Goal: Task Accomplishment & Management: Use online tool/utility

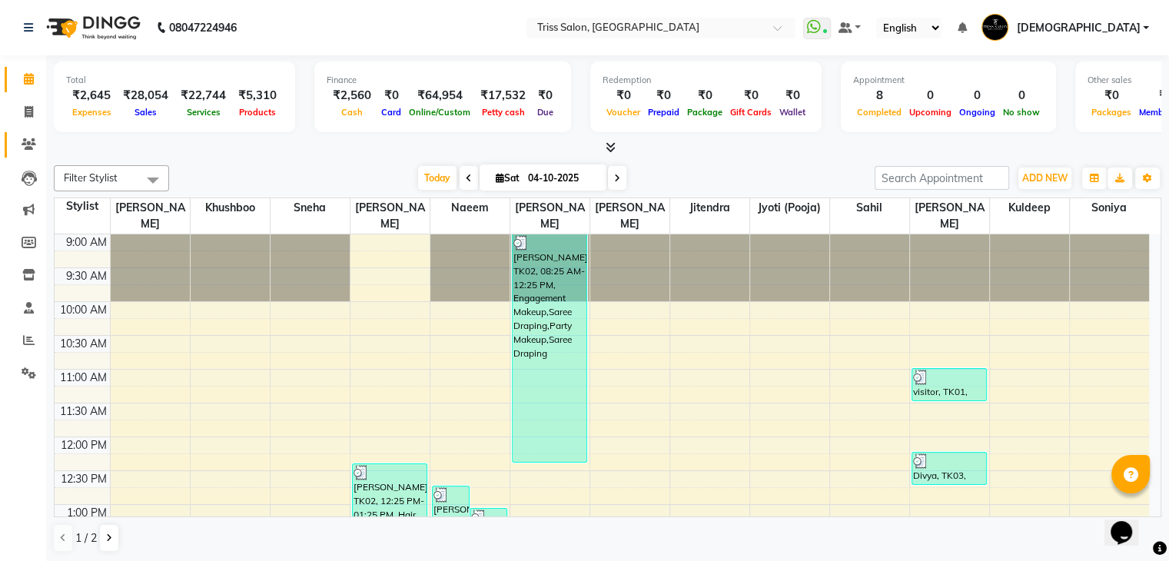
click at [33, 135] on link "Clients" at bounding box center [23, 144] width 37 height 25
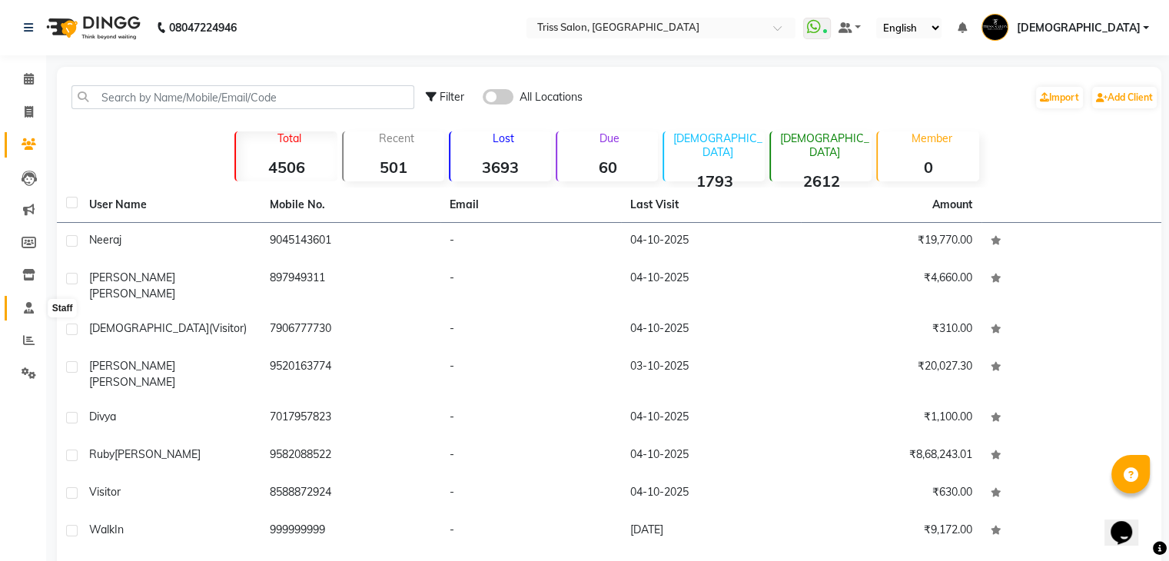
click at [29, 311] on icon at bounding box center [29, 308] width 10 height 12
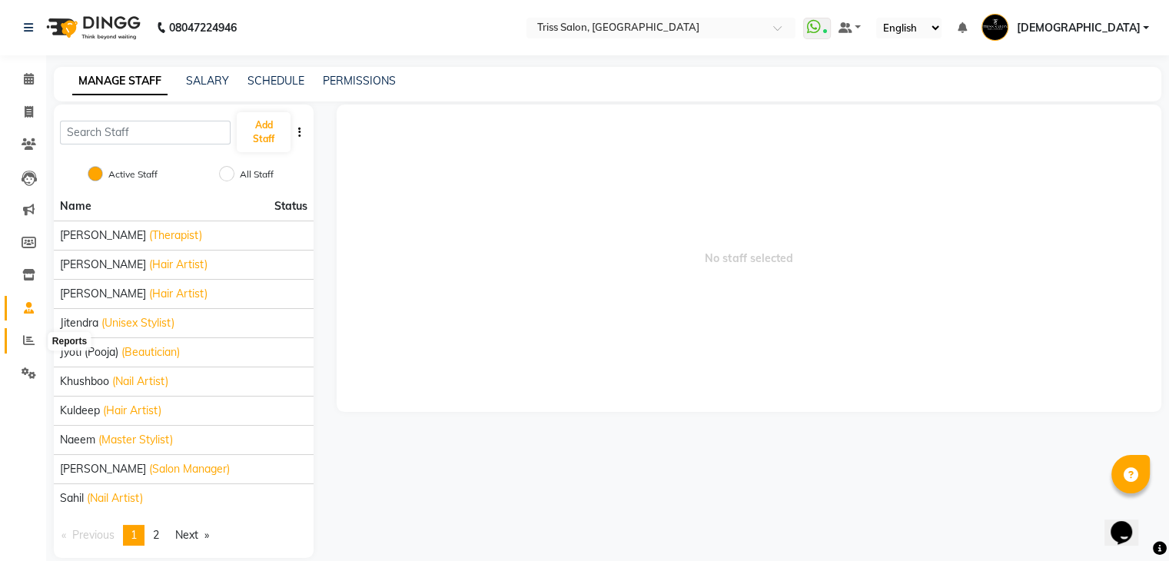
click at [33, 339] on icon at bounding box center [29, 340] width 12 height 12
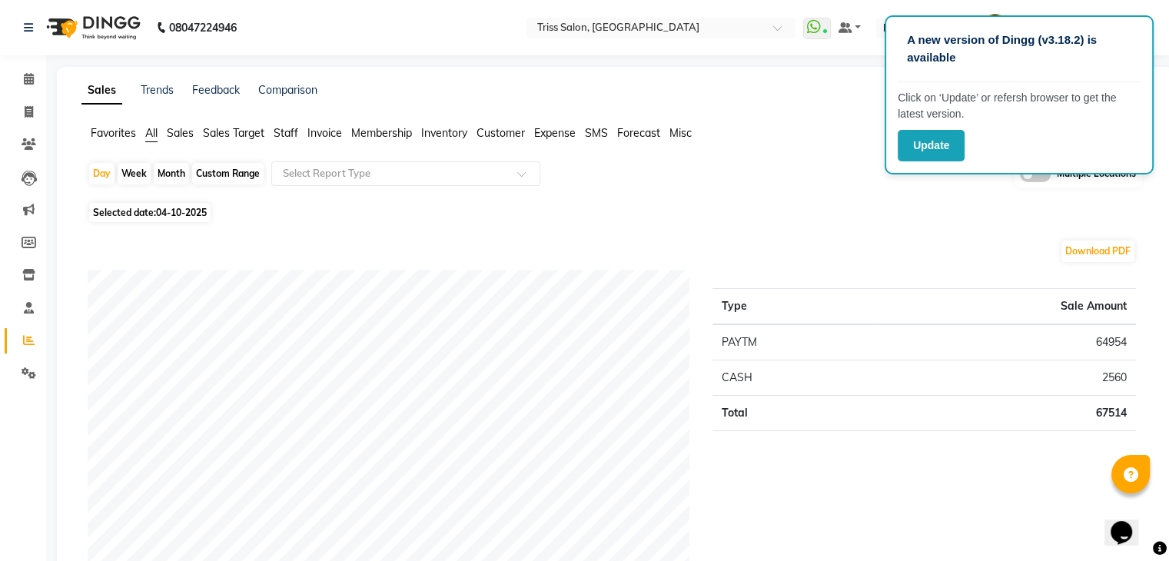
click at [962, 156] on button "Update" at bounding box center [931, 146] width 67 height 32
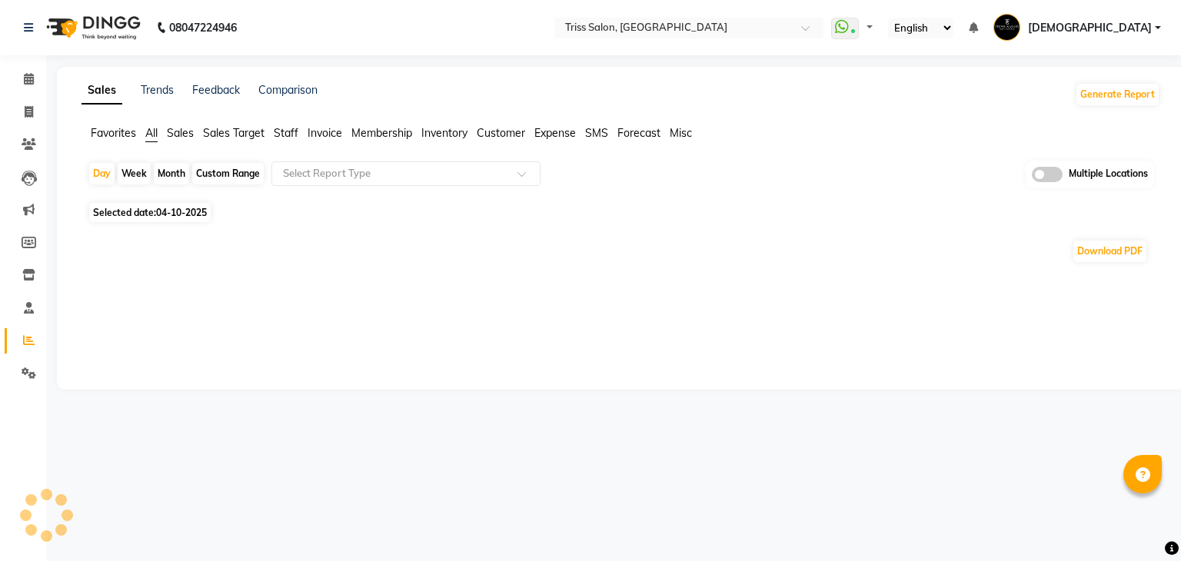
select select "en"
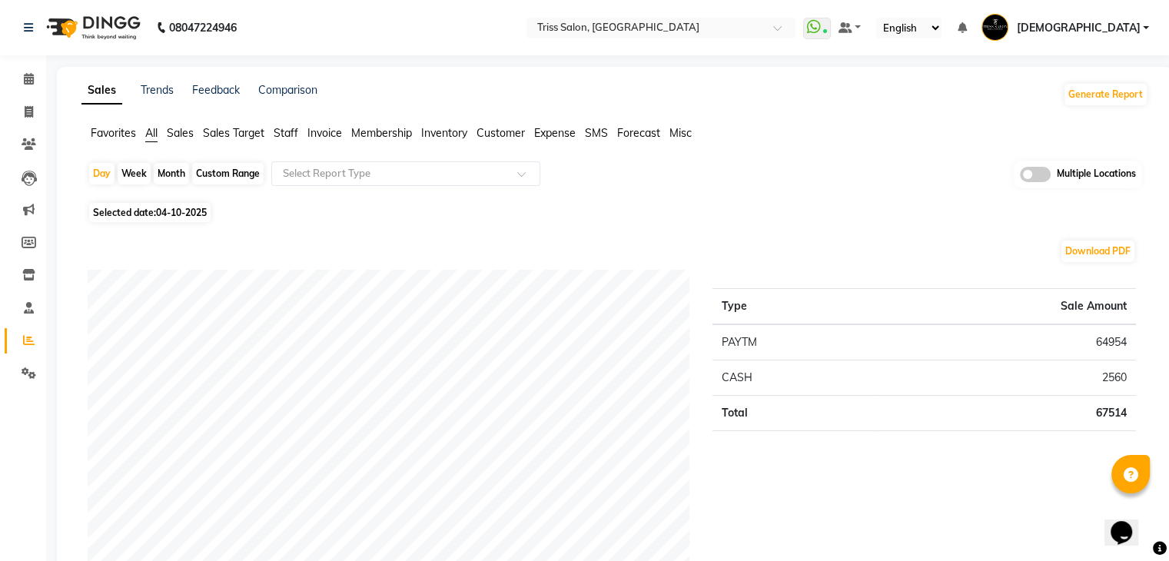
click at [163, 215] on span "04-10-2025" at bounding box center [181, 213] width 51 height 12
select select "10"
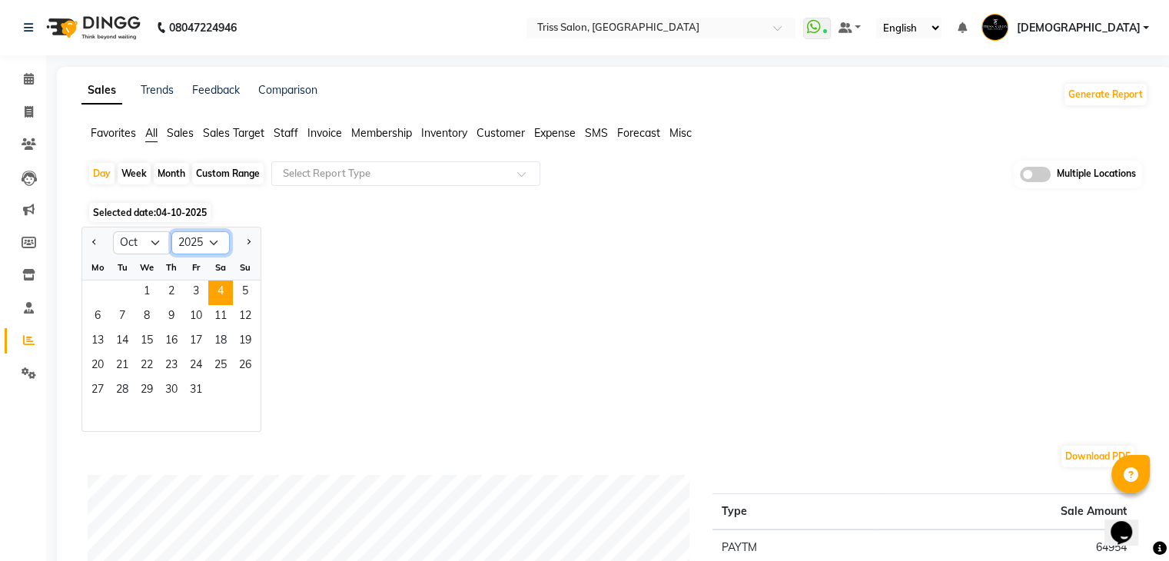
click at [188, 244] on select "2015 2016 2017 2018 2019 2020 2021 2022 2023 2024 2025 2026 2027 2028 2029 2030…" at bounding box center [200, 242] width 58 height 23
select select "2024"
click at [171, 231] on select "2015 2016 2017 2018 2019 2020 2021 2022 2023 2024 2025 2026 2027 2028 2029 2030…" at bounding box center [200, 242] width 58 height 23
click at [105, 338] on span "14" at bounding box center [97, 342] width 25 height 25
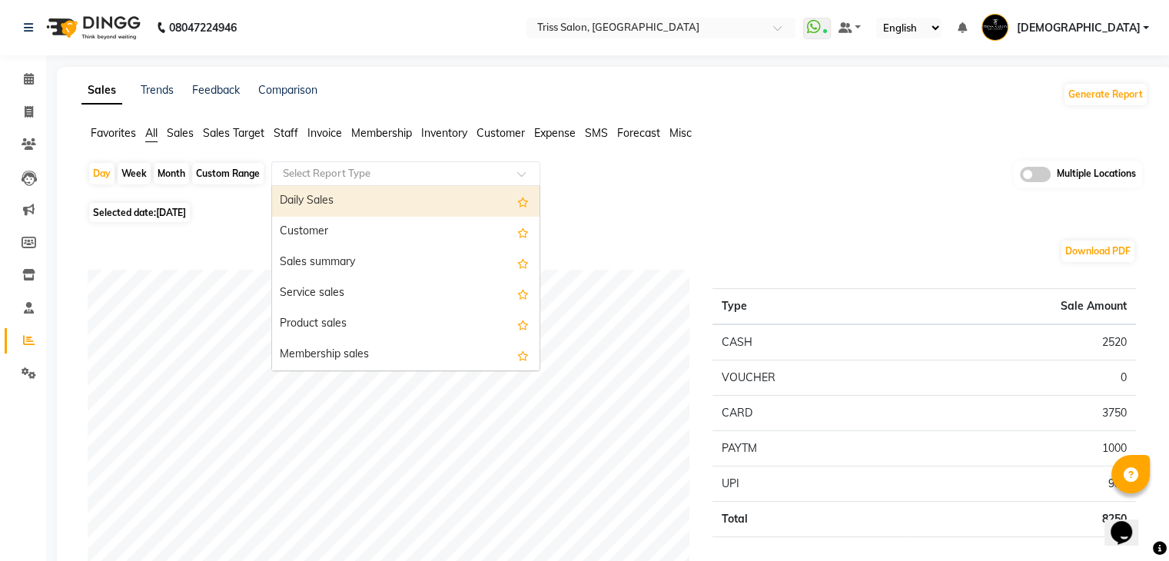
click at [318, 171] on input "text" at bounding box center [390, 173] width 221 height 15
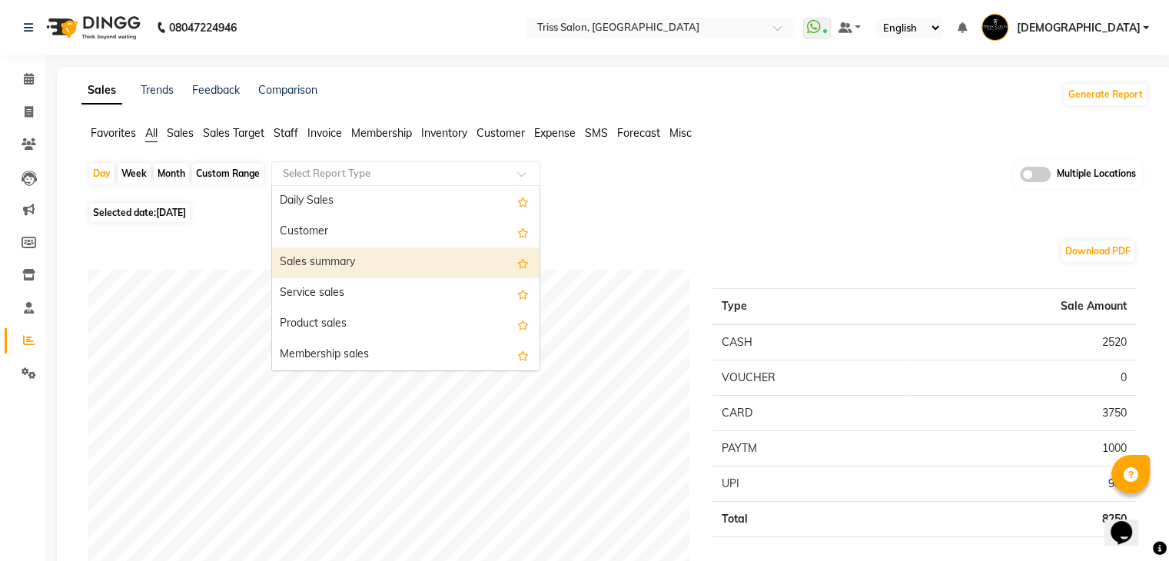
click at [326, 254] on div "Sales summary" at bounding box center [406, 263] width 268 height 31
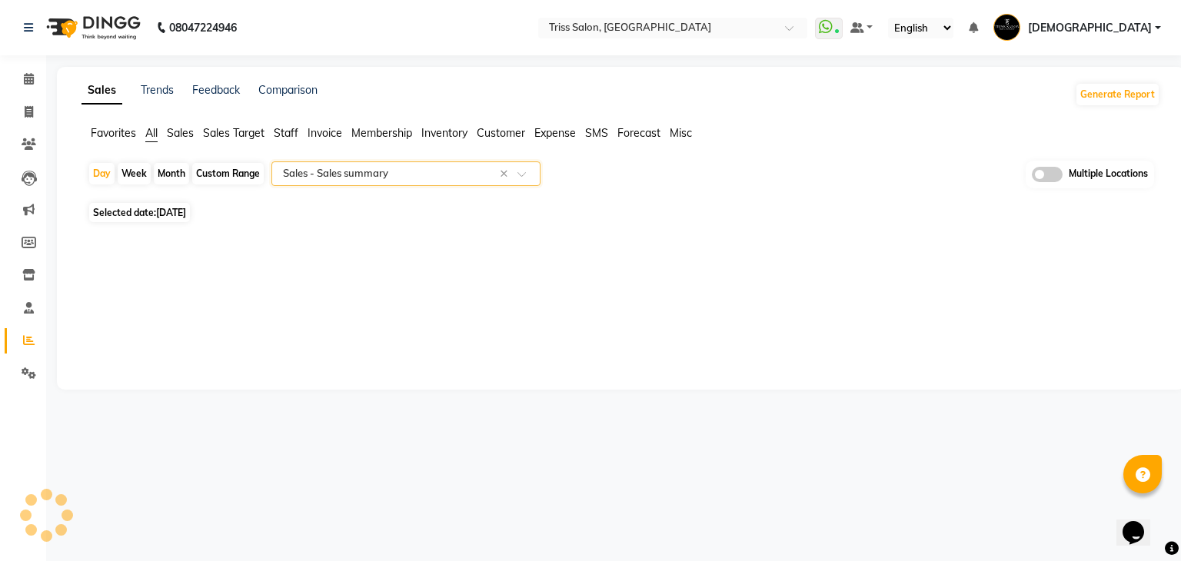
select select "full_report"
select select "csv"
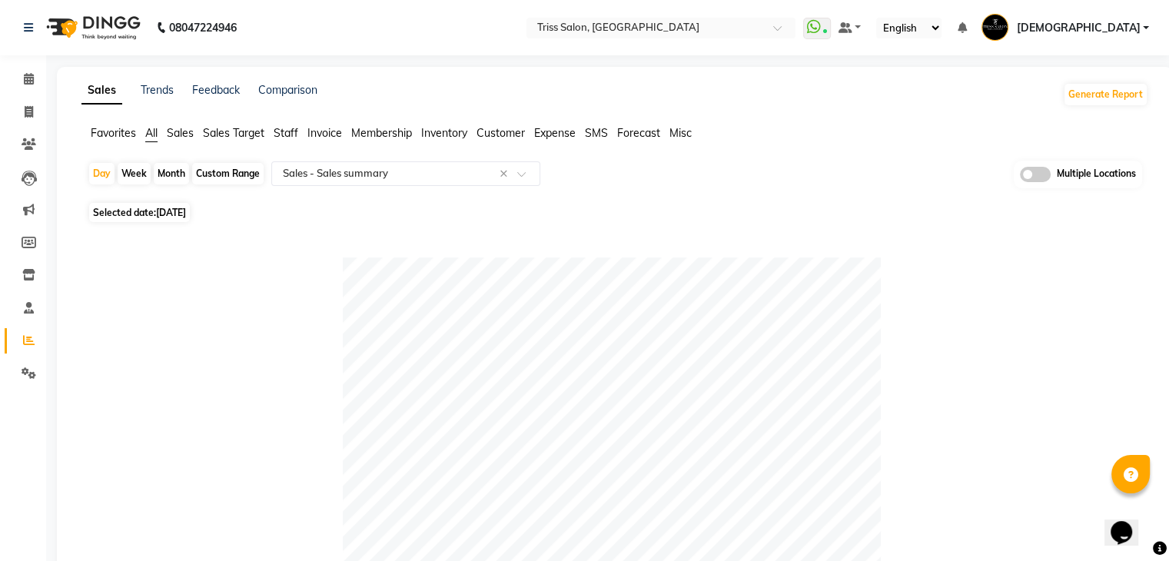
click at [124, 204] on span "Selected date: 14-10-2024" at bounding box center [139, 212] width 101 height 19
select select "10"
select select "2024"
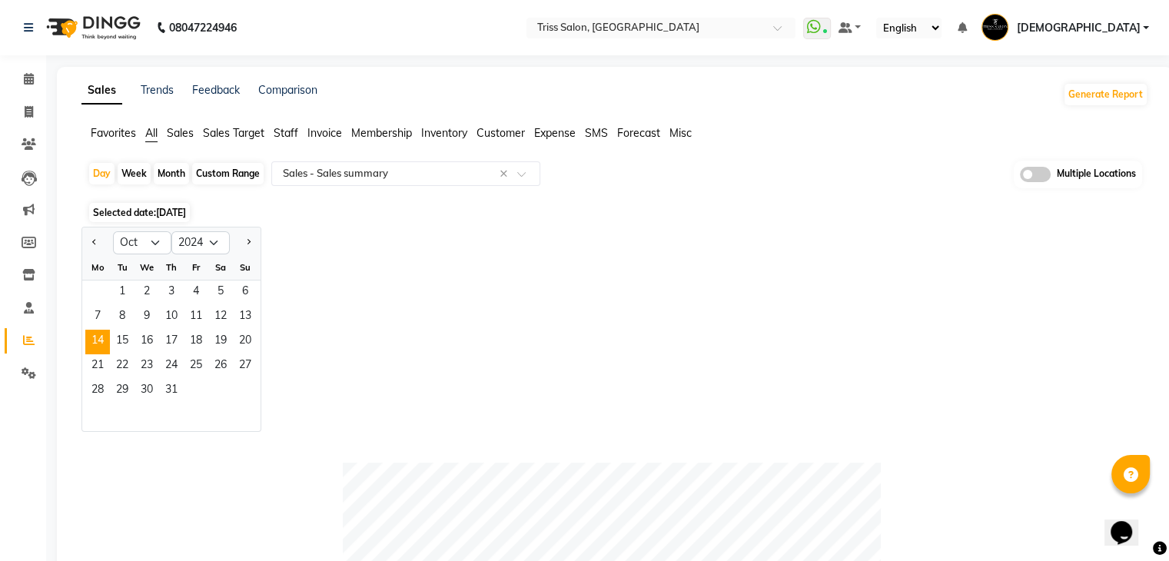
click at [156, 169] on div "Month" at bounding box center [171, 174] width 35 height 22
select select "10"
select select "2024"
click at [248, 337] on span "20" at bounding box center [245, 342] width 25 height 25
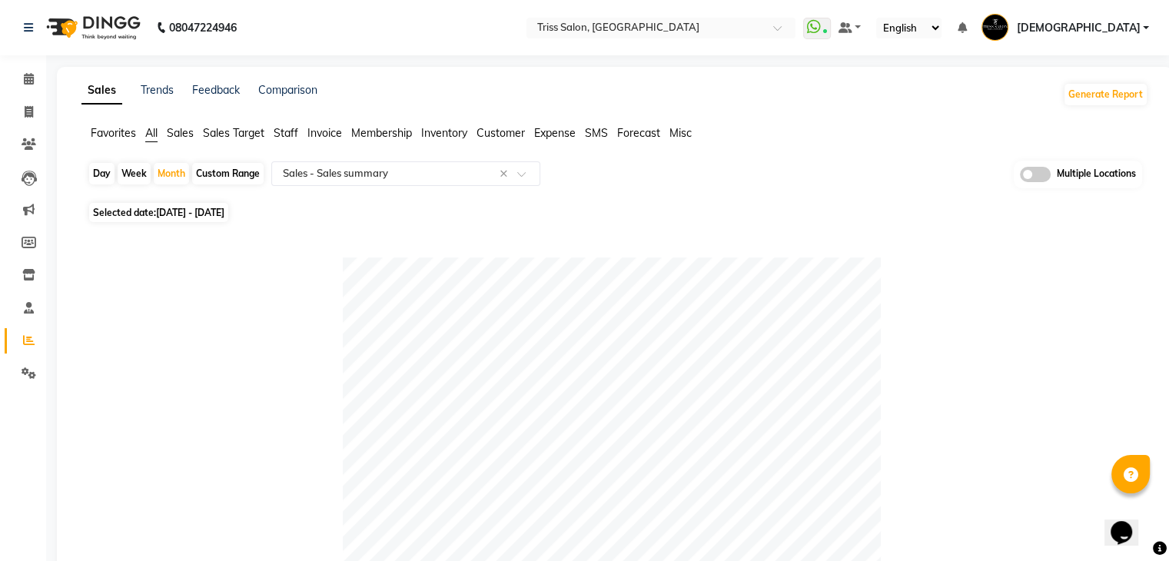
click at [202, 218] on span "01-10-2024 - 31-10-2024" at bounding box center [190, 213] width 68 height 12
select select "10"
select select "2024"
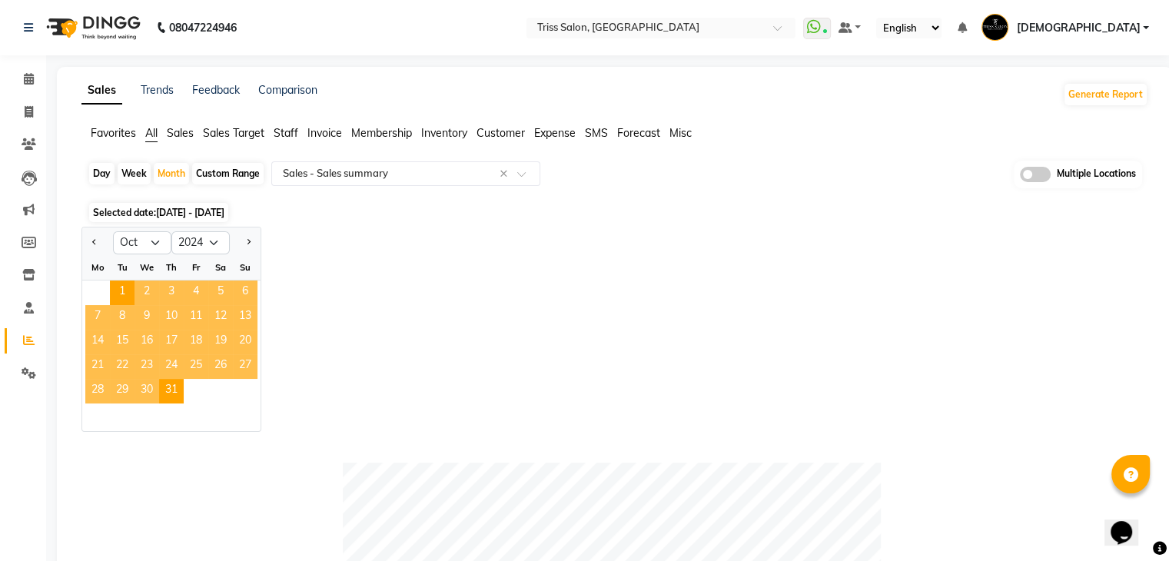
click at [90, 342] on span "14" at bounding box center [97, 342] width 25 height 25
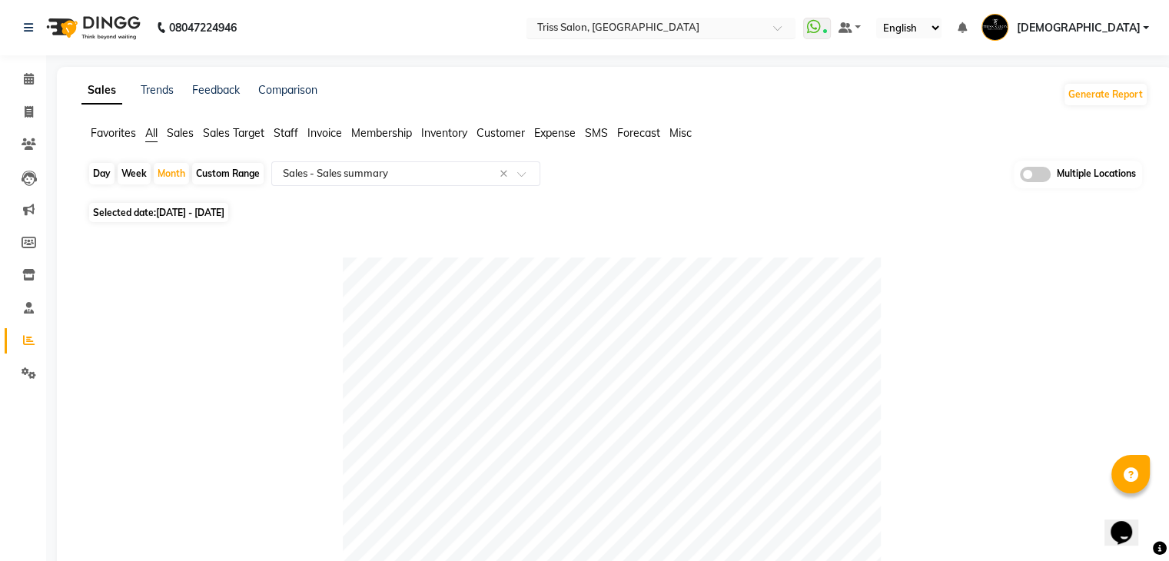
click at [647, 27] on input "text" at bounding box center [645, 29] width 223 height 15
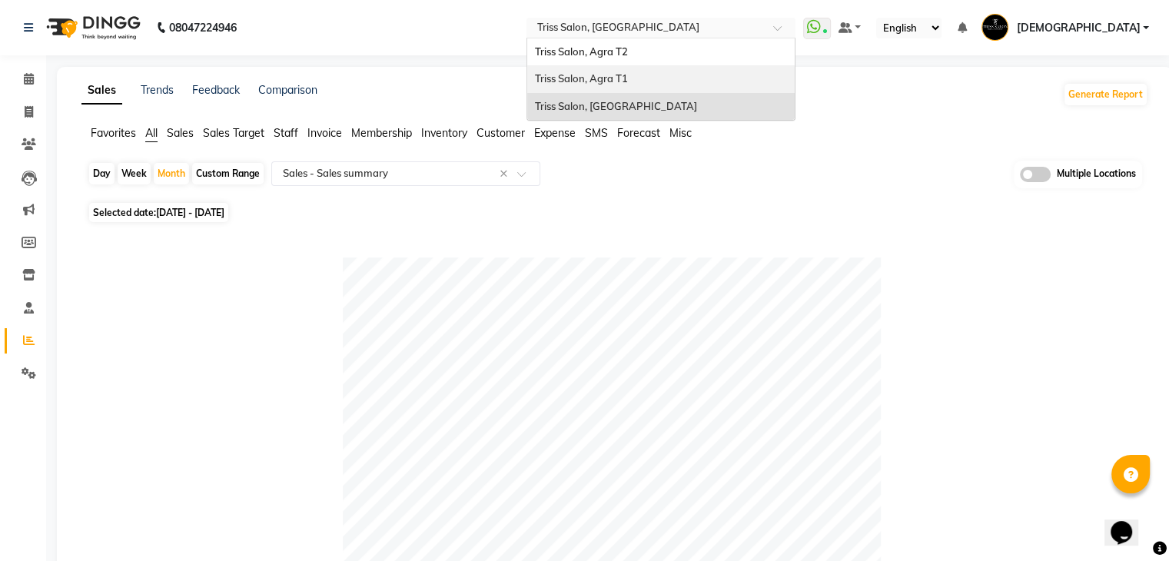
click at [628, 75] on span "Triss Salon, Agra T1" at bounding box center [581, 78] width 93 height 12
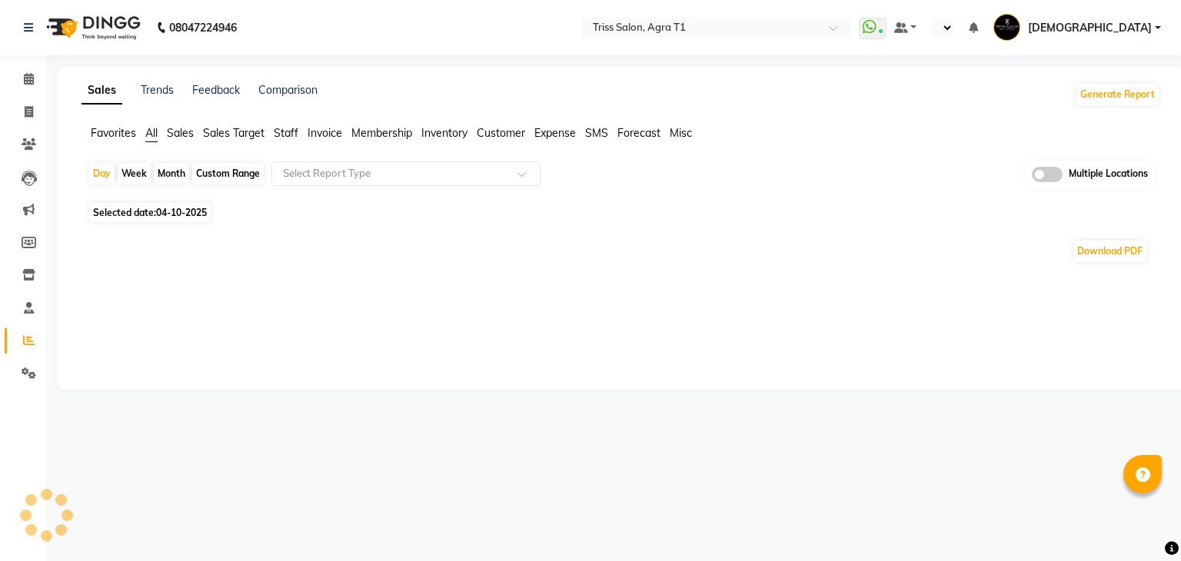
select select "en"
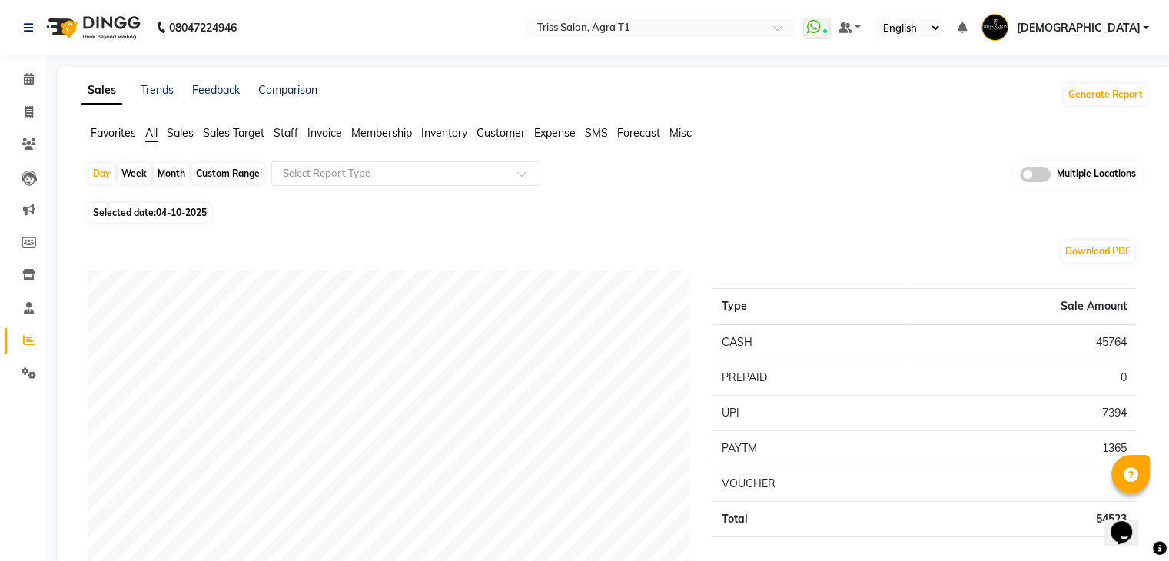
click at [171, 179] on div "Month" at bounding box center [171, 174] width 35 height 22
select select "10"
select select "2025"
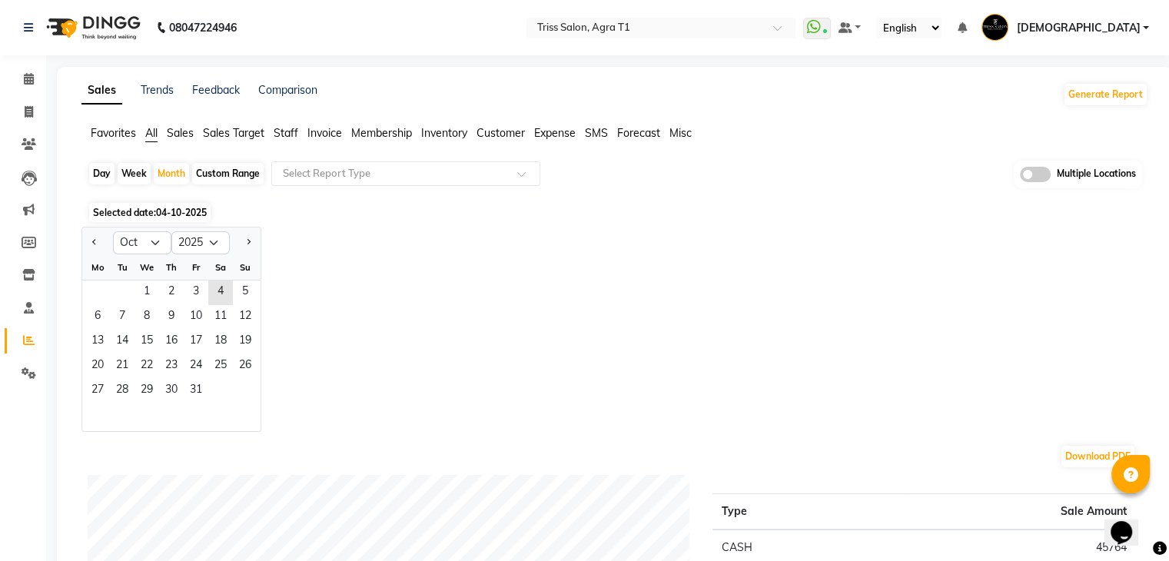
click at [138, 171] on div "Week" at bounding box center [134, 174] width 33 height 22
select select "10"
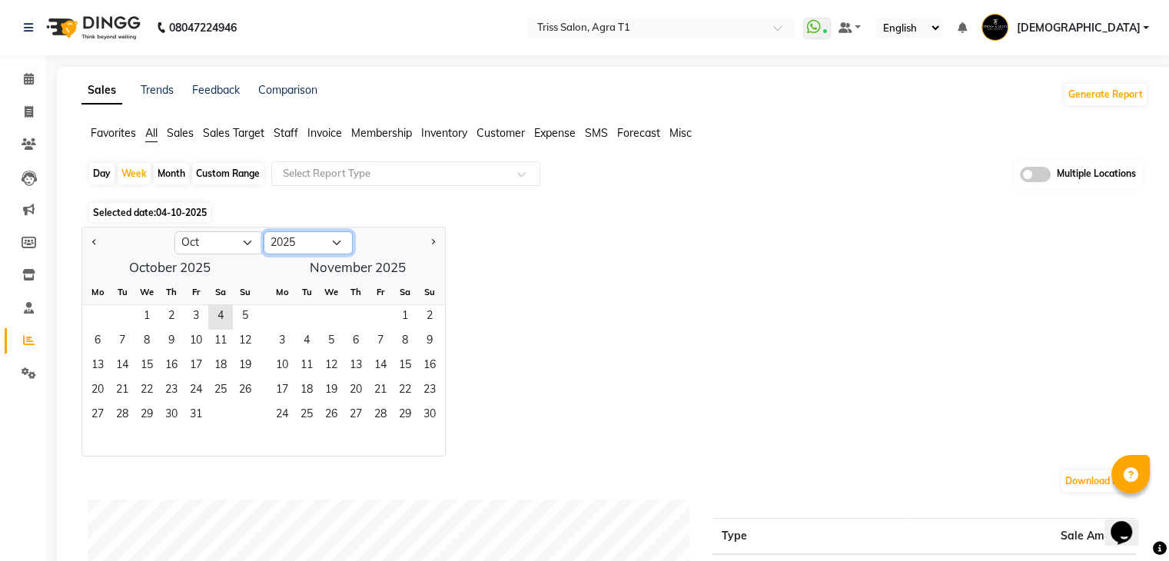
click at [309, 247] on select "2015 2016 2017 2018 2019 2020 2021 2022 2023 2024 2025 2026 2027 2028 2029 2030…" at bounding box center [308, 242] width 89 height 23
select select "2024"
click at [264, 231] on select "2015 2016 2017 2018 2019 2020 2021 2022 2023 2024 2025 2026 2027 2028 2029 2030…" at bounding box center [308, 242] width 89 height 23
click at [98, 369] on span "14" at bounding box center [97, 366] width 25 height 25
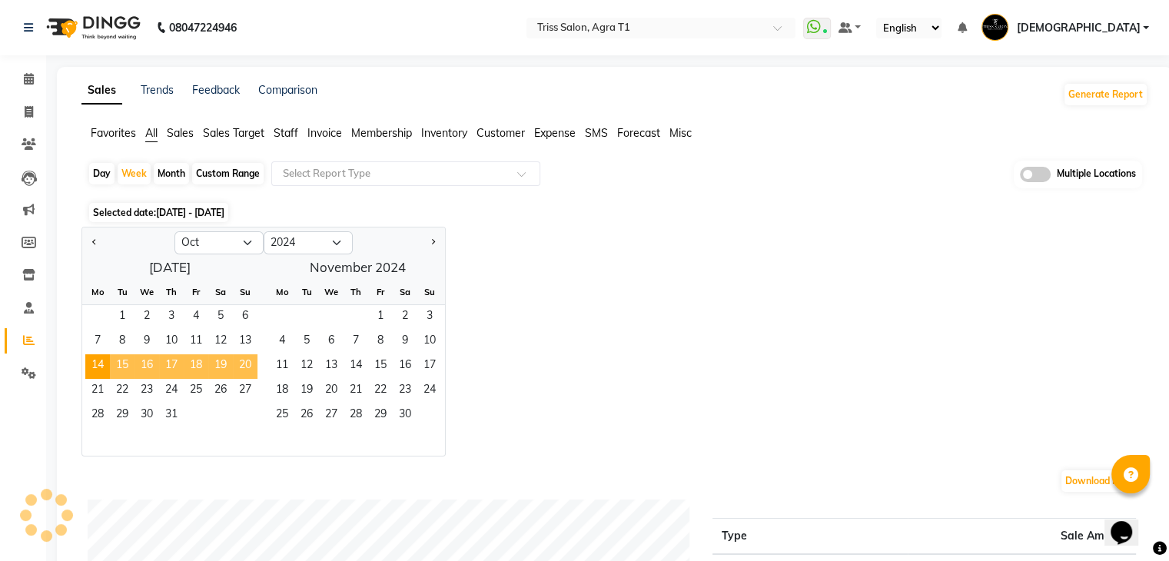
click at [244, 364] on span "20" at bounding box center [245, 366] width 25 height 25
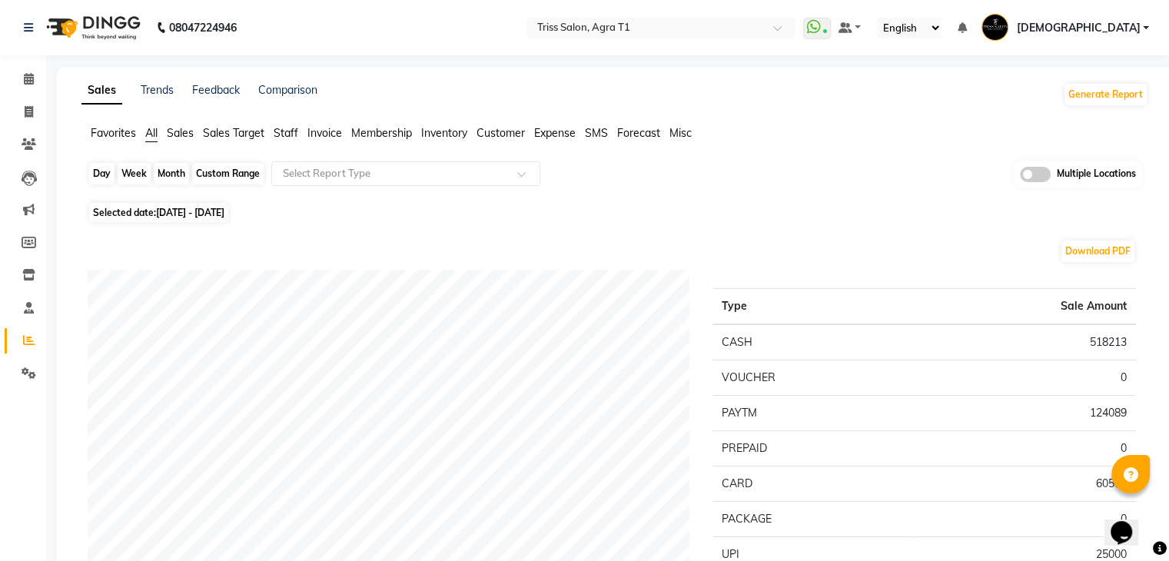
click at [131, 177] on div "Week" at bounding box center [134, 174] width 33 height 22
select select "10"
select select "2024"
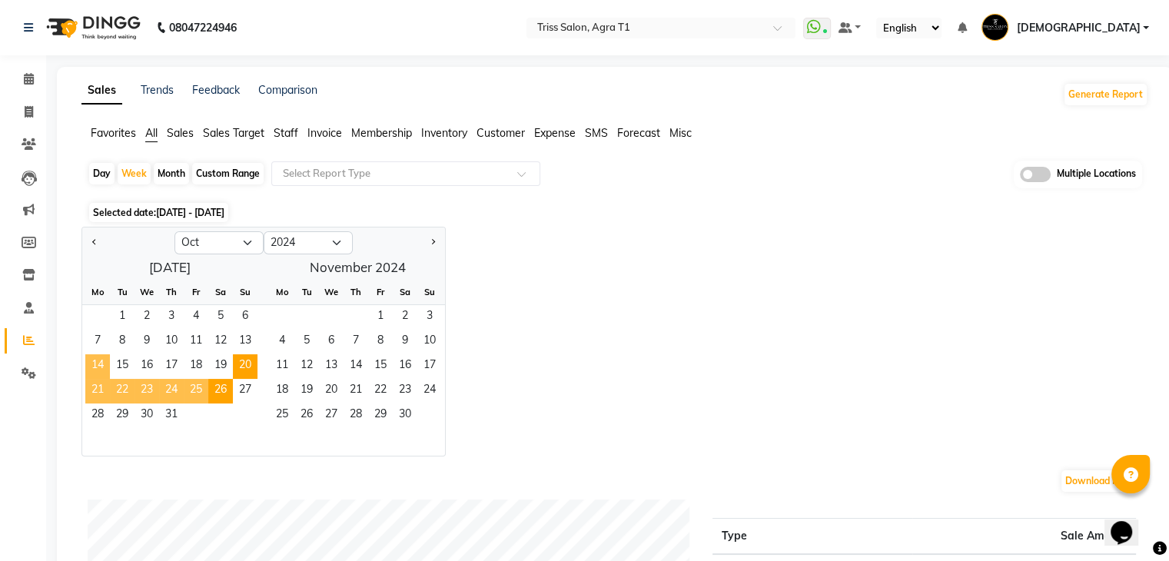
click at [96, 356] on span "14" at bounding box center [97, 366] width 25 height 25
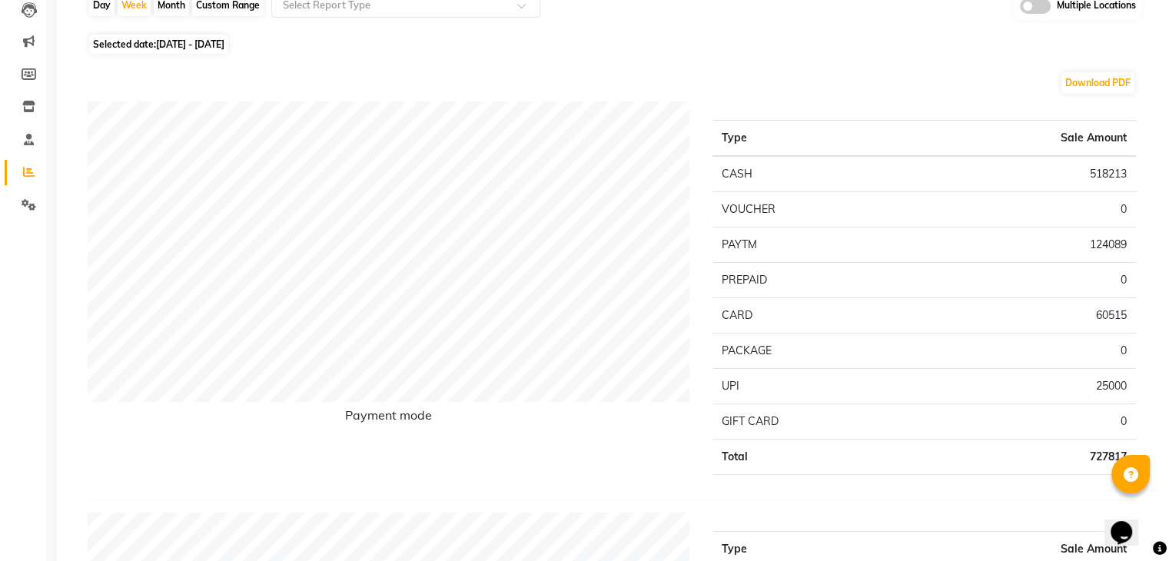
scroll to position [169, 0]
click at [1094, 380] on td "25000" at bounding box center [1025, 384] width 224 height 35
click at [1098, 373] on td "25000" at bounding box center [1025, 384] width 224 height 35
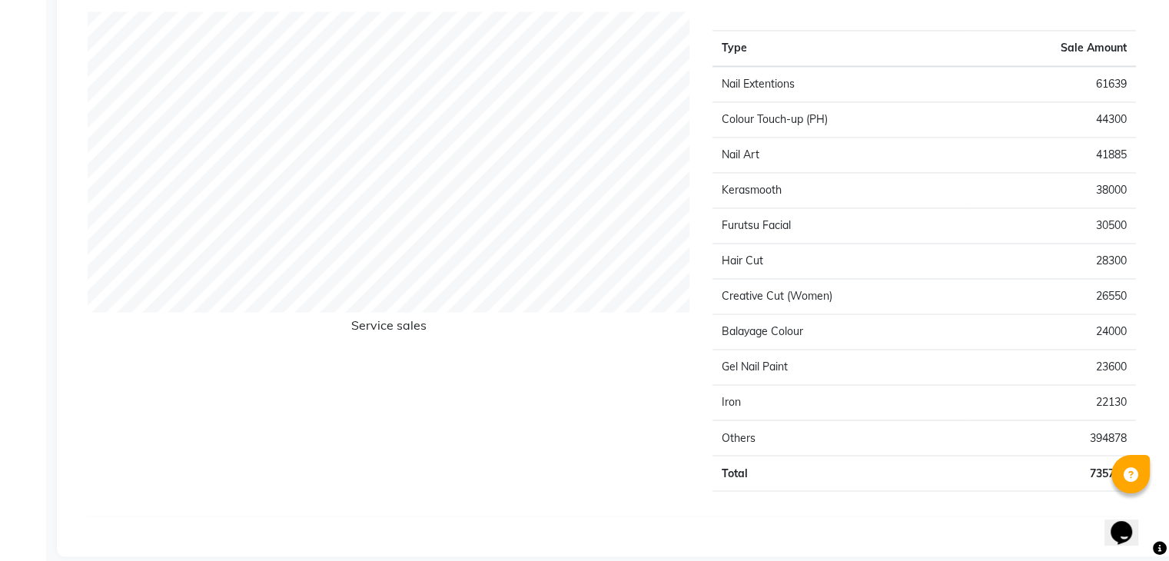
scroll to position [2496, 0]
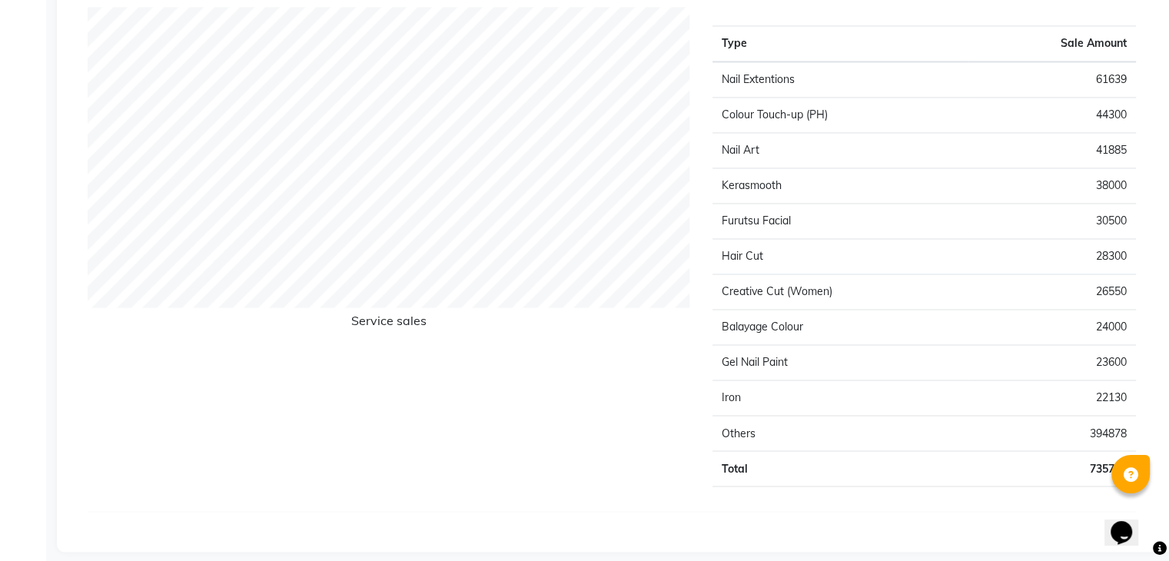
click at [1111, 427] on td "394878" at bounding box center [1053, 432] width 168 height 35
